Goal: Information Seeking & Learning: Find specific fact

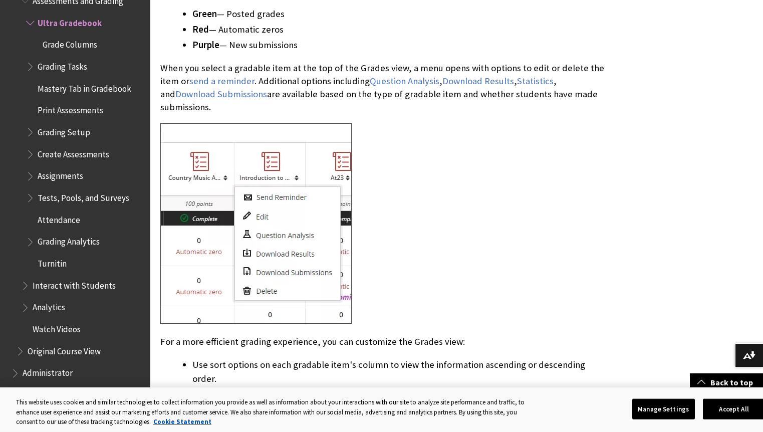
scroll to position [1892, 0]
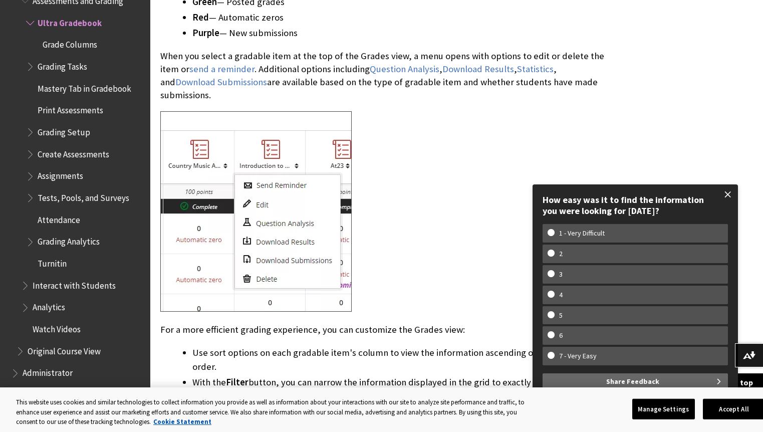
click at [731, 192] on span at bounding box center [728, 194] width 21 height 21
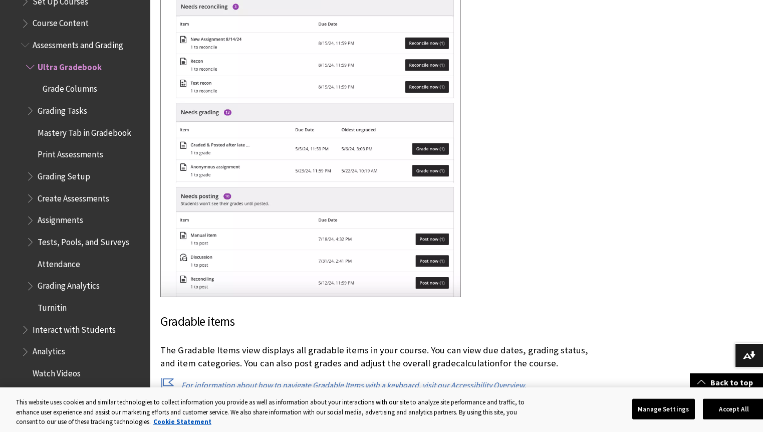
scroll to position [1370, 0]
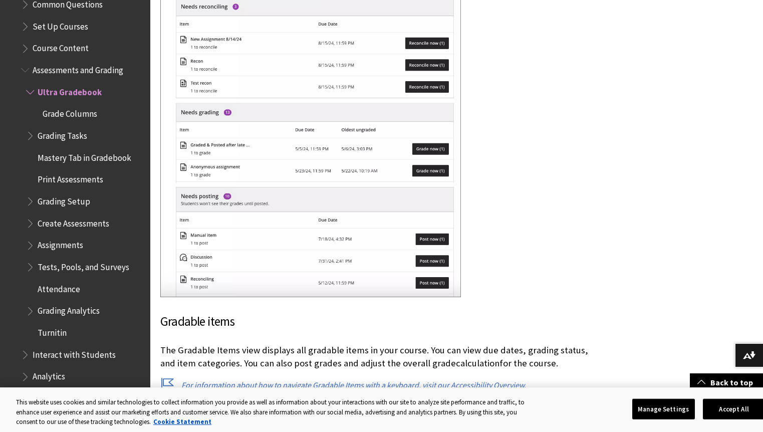
click at [49, 70] on span "Assessments and Grading" at bounding box center [78, 69] width 91 height 14
click at [54, 91] on span "Ultra Gradebook" at bounding box center [68, 91] width 61 height 14
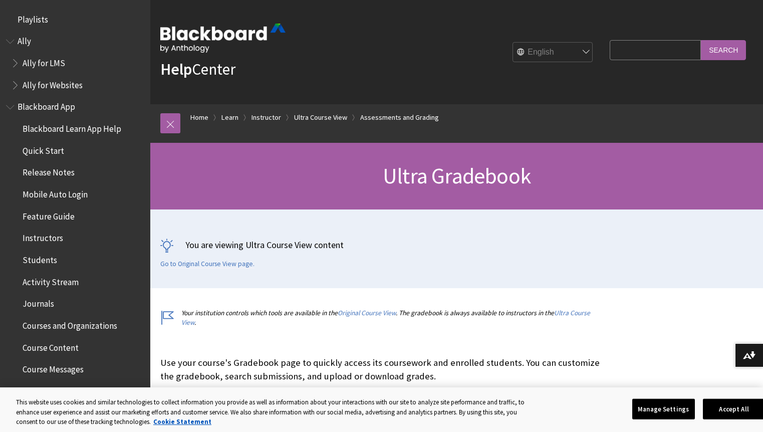
scroll to position [1439, 0]
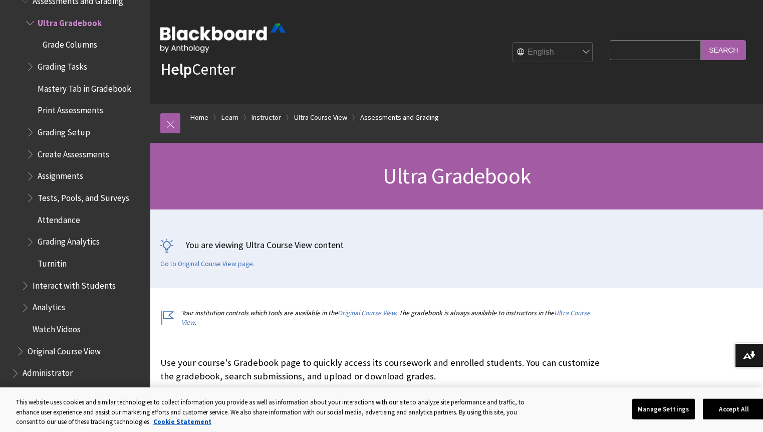
click at [630, 51] on input "Search Query" at bounding box center [655, 50] width 91 height 20
type input "cleqaring automatic zeros"
click at [733, 52] on input "Search" at bounding box center [723, 50] width 45 height 20
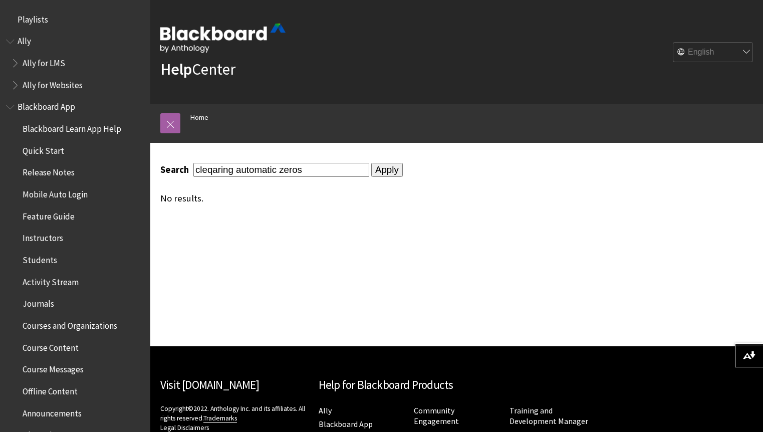
click at [213, 169] on input "cleqaring automatic zeros" at bounding box center [281, 170] width 176 height 14
type input "clearing automatic zeros"
click at [381, 168] on input "Apply" at bounding box center [387, 170] width 32 height 14
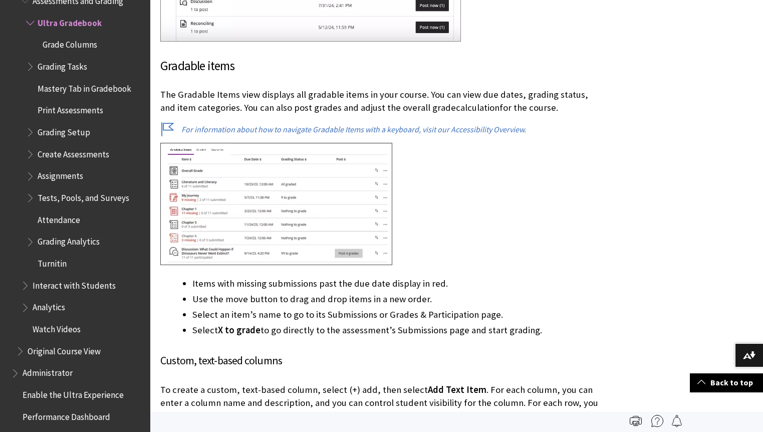
scroll to position [767, 0]
